Goal: Find specific page/section: Find specific page/section

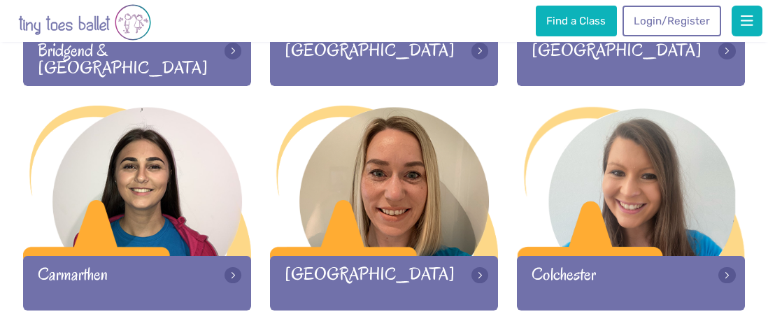
scroll to position [567, 0]
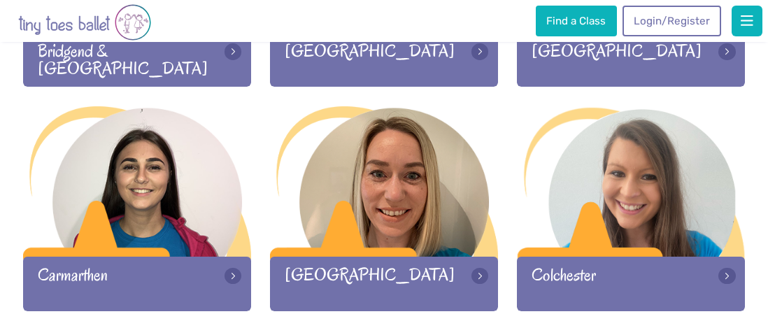
click at [316, 137] on div at bounding box center [384, 182] width 228 height 153
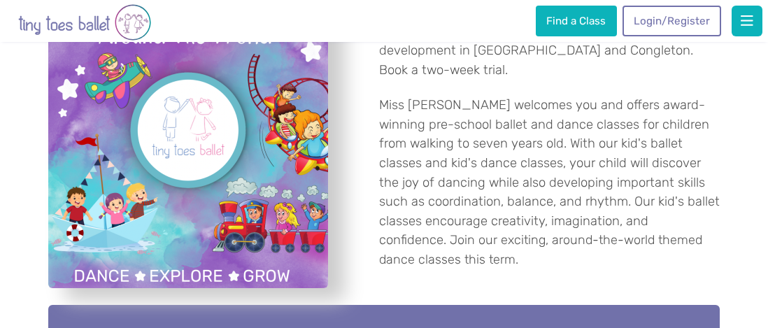
scroll to position [481, 0]
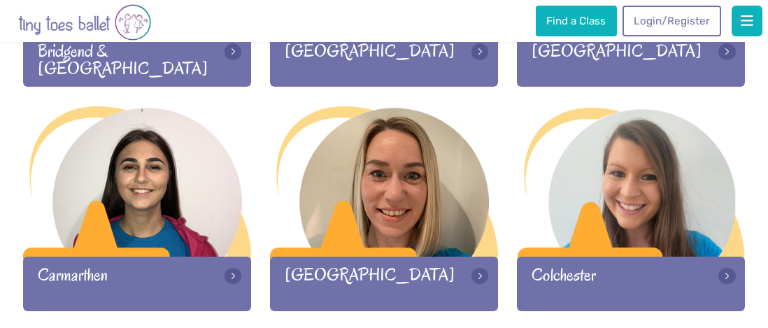
scroll to position [567, 0]
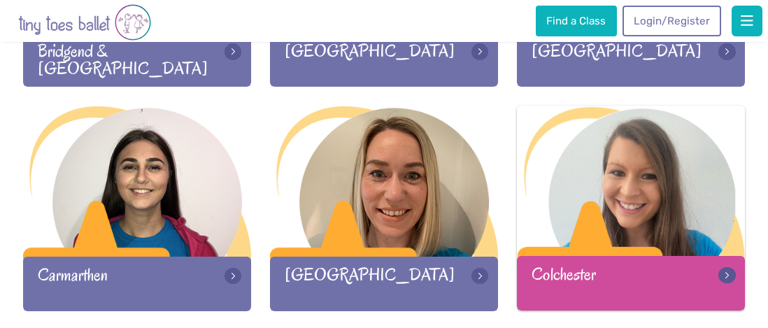
click at [574, 198] on div at bounding box center [631, 182] width 228 height 153
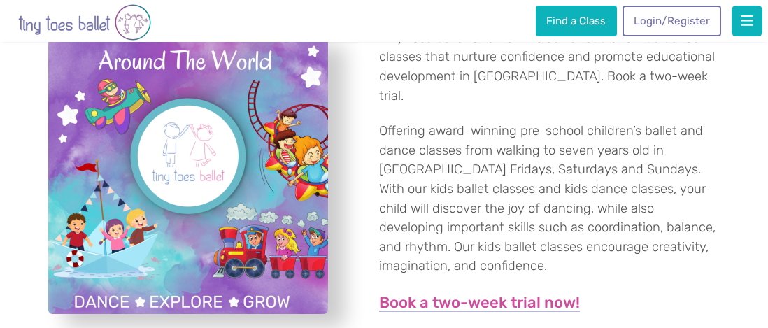
scroll to position [520, 0]
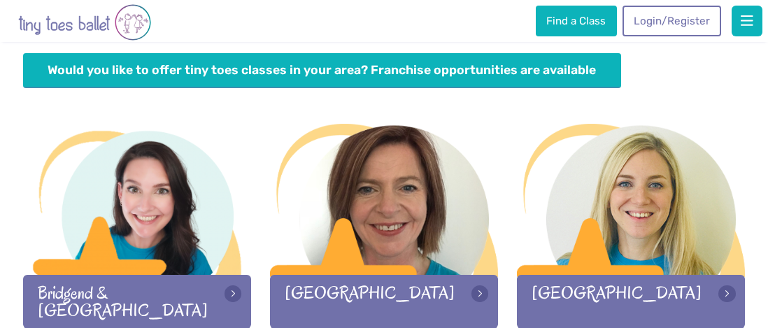
scroll to position [295, 0]
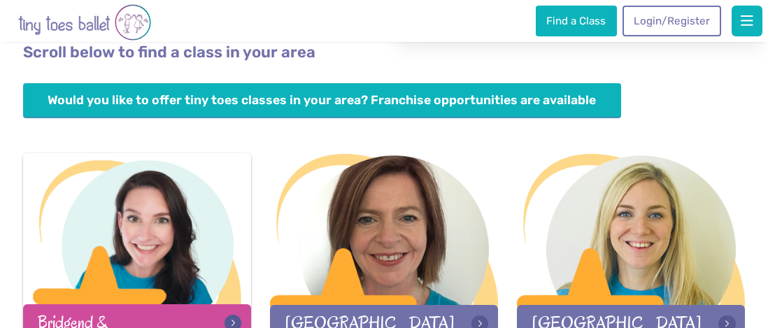
click at [192, 208] on div at bounding box center [137, 229] width 228 height 153
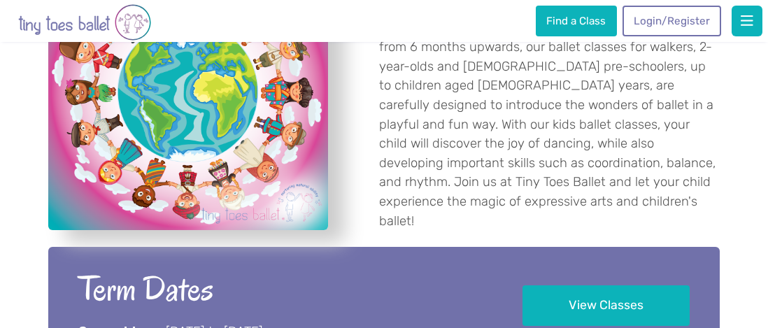
scroll to position [597, 0]
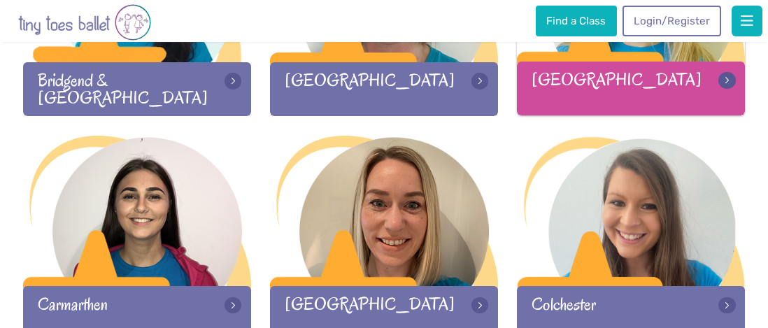
scroll to position [408, 0]
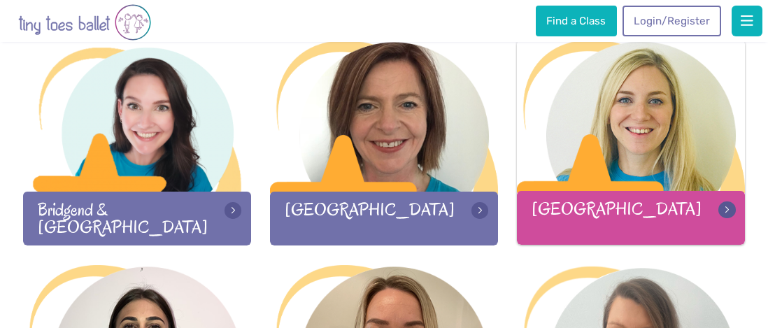
click at [657, 136] on div at bounding box center [631, 116] width 228 height 153
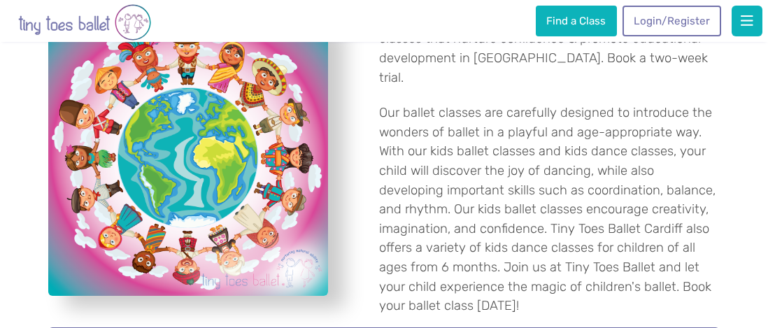
scroll to position [513, 0]
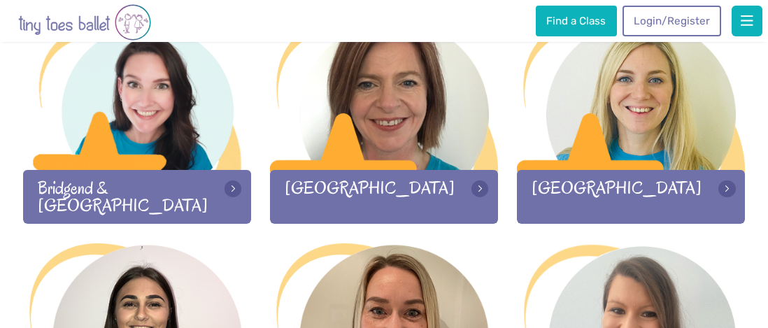
scroll to position [443, 0]
